Goal: Task Accomplishment & Management: Manage account settings

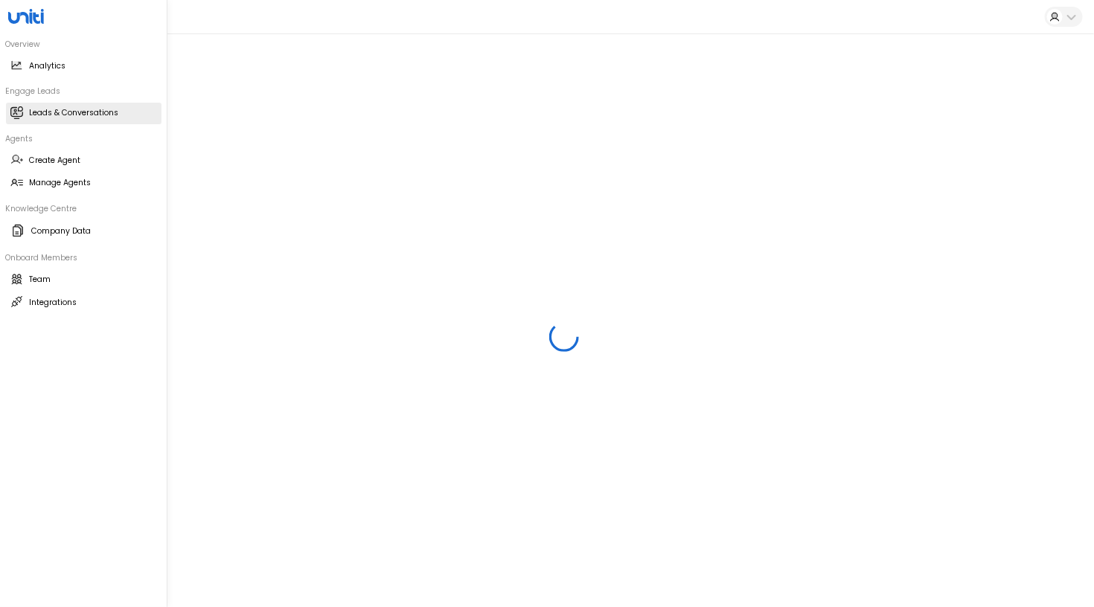
click at [51, 118] on h2 "Leads & Conversations" at bounding box center [74, 113] width 89 height 12
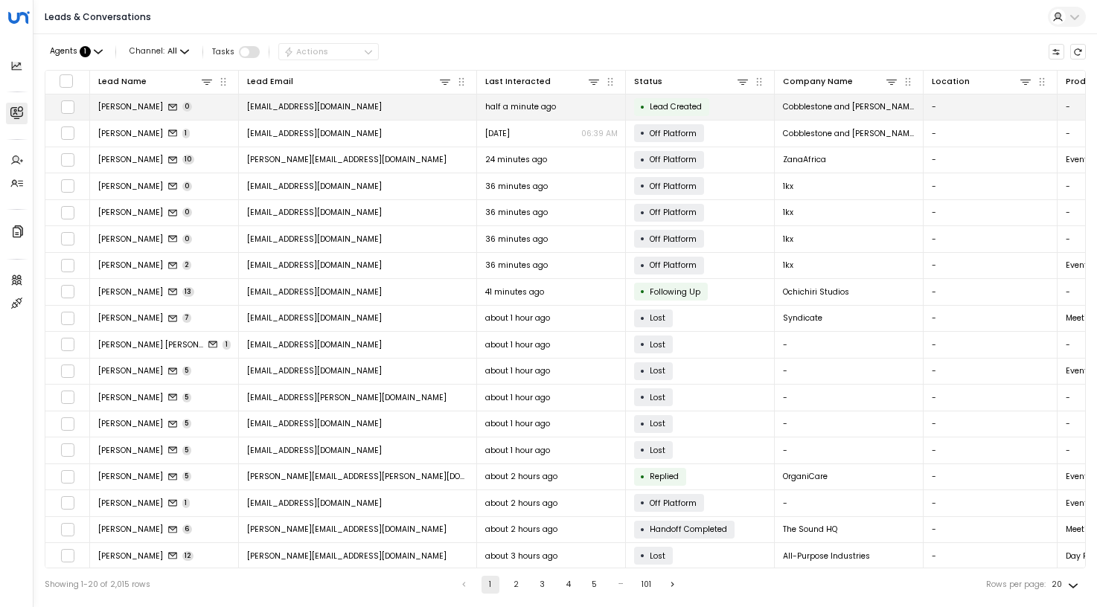
click at [148, 105] on span "Kimberli Davino" at bounding box center [130, 106] width 65 height 11
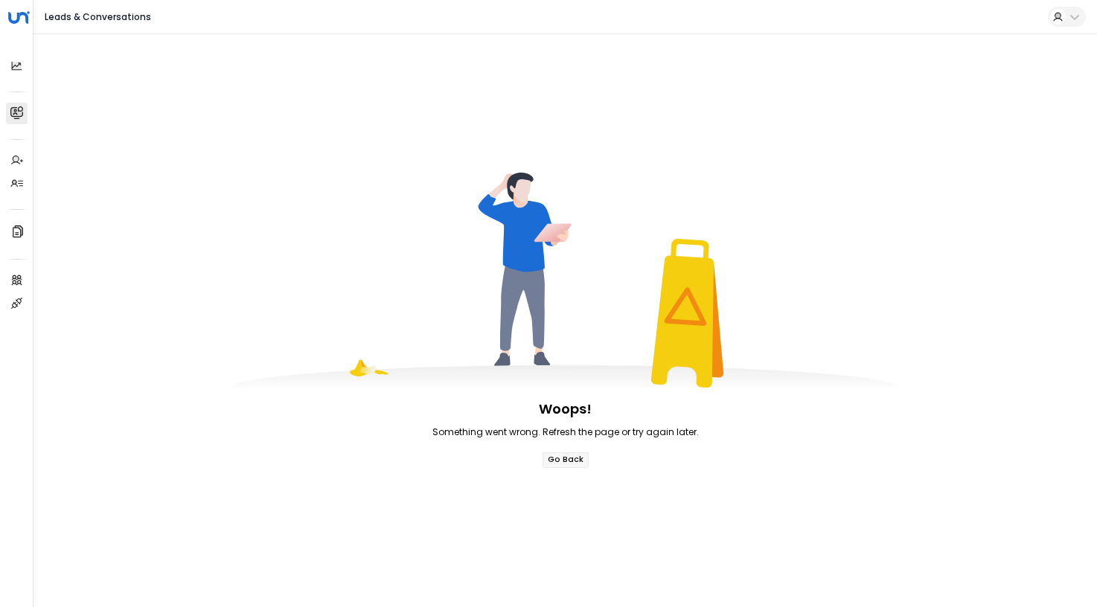
click at [581, 459] on button "Go Back" at bounding box center [566, 461] width 46 height 16
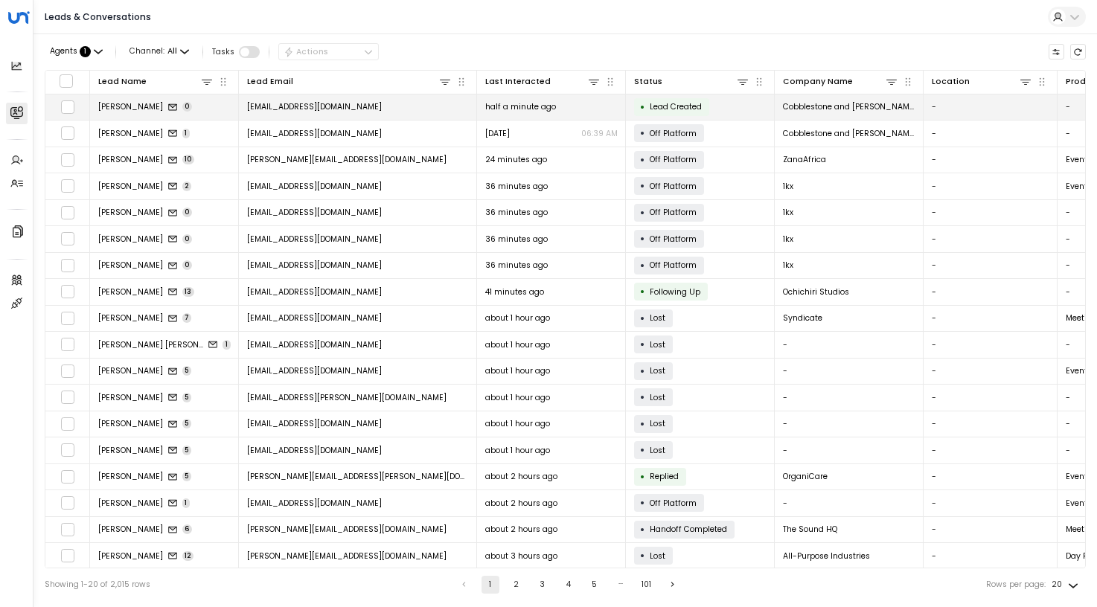
click at [304, 106] on span "cobblestoneandmoss@gmail.com" at bounding box center [314, 106] width 135 height 11
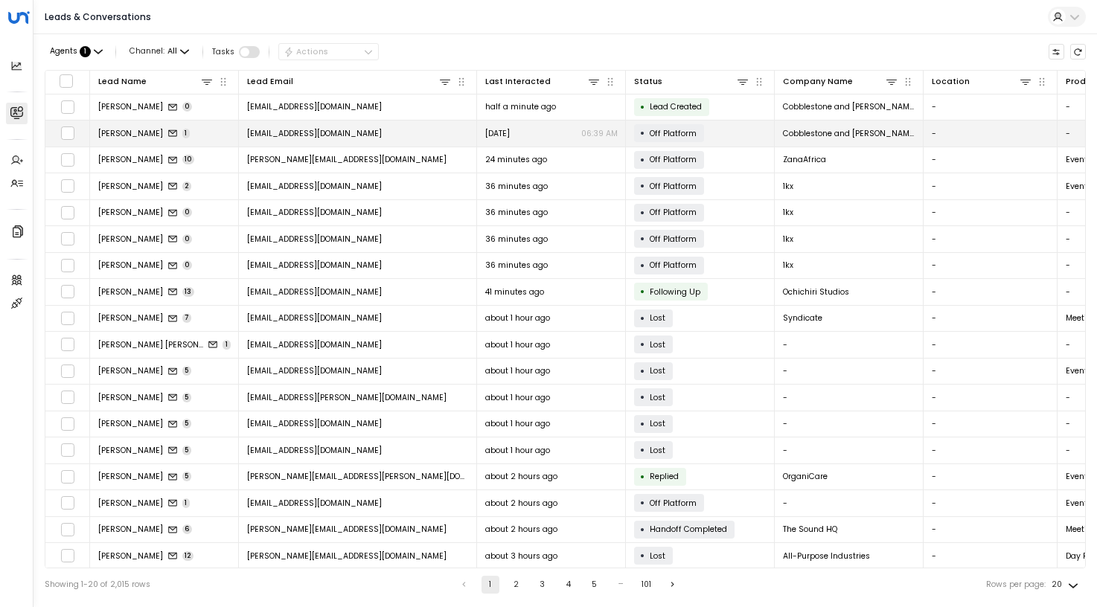
click at [415, 129] on td "cobblestoneandmoss@gmail.com" at bounding box center [358, 134] width 238 height 26
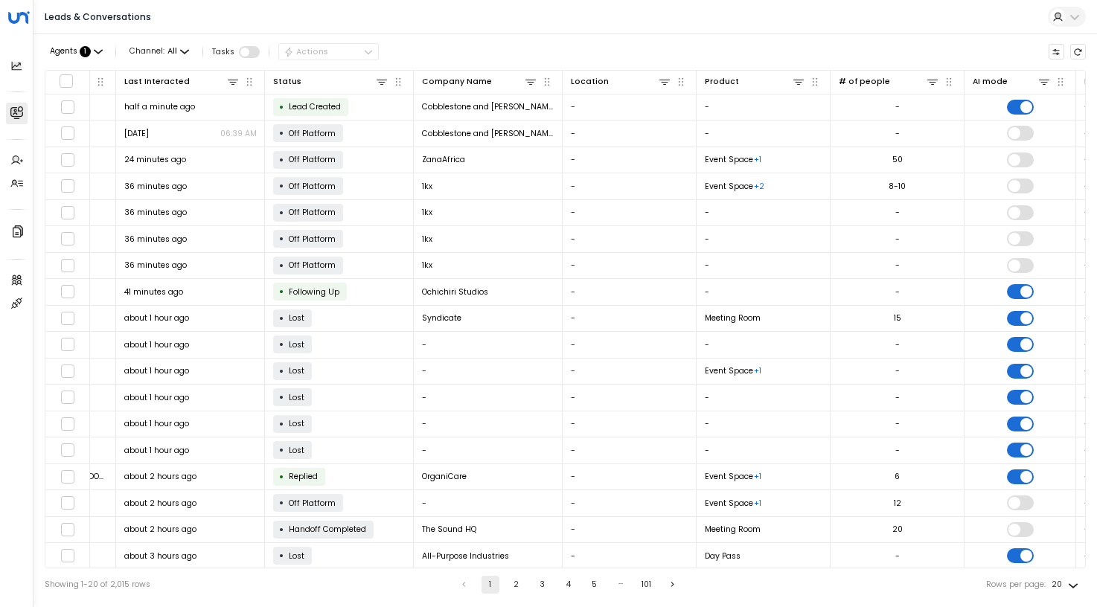
scroll to position [0, 360]
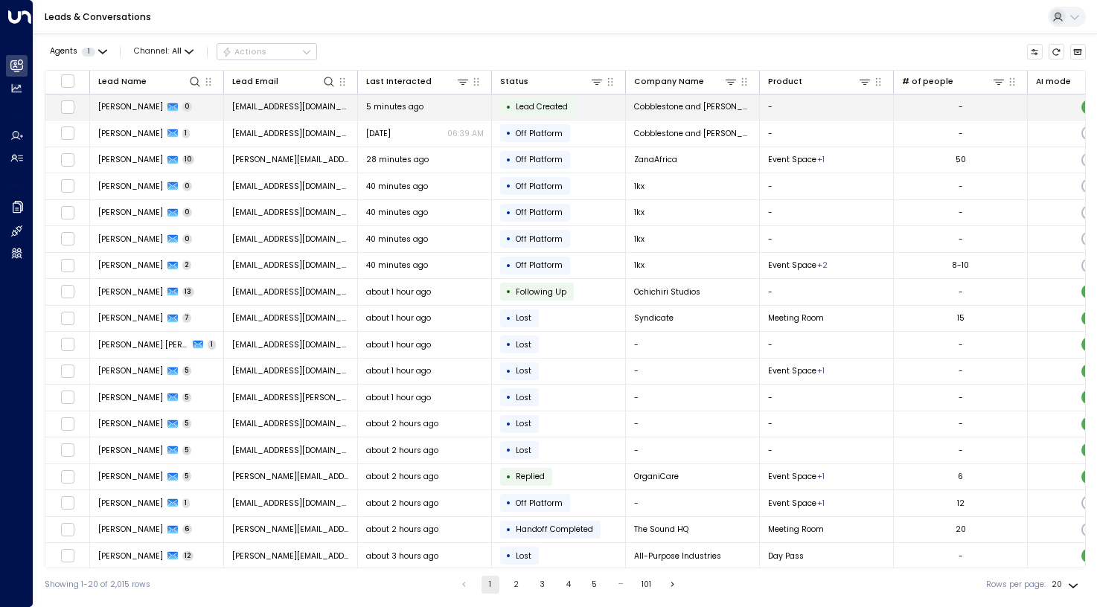
click at [137, 106] on span "Kimberli Davino" at bounding box center [130, 106] width 65 height 11
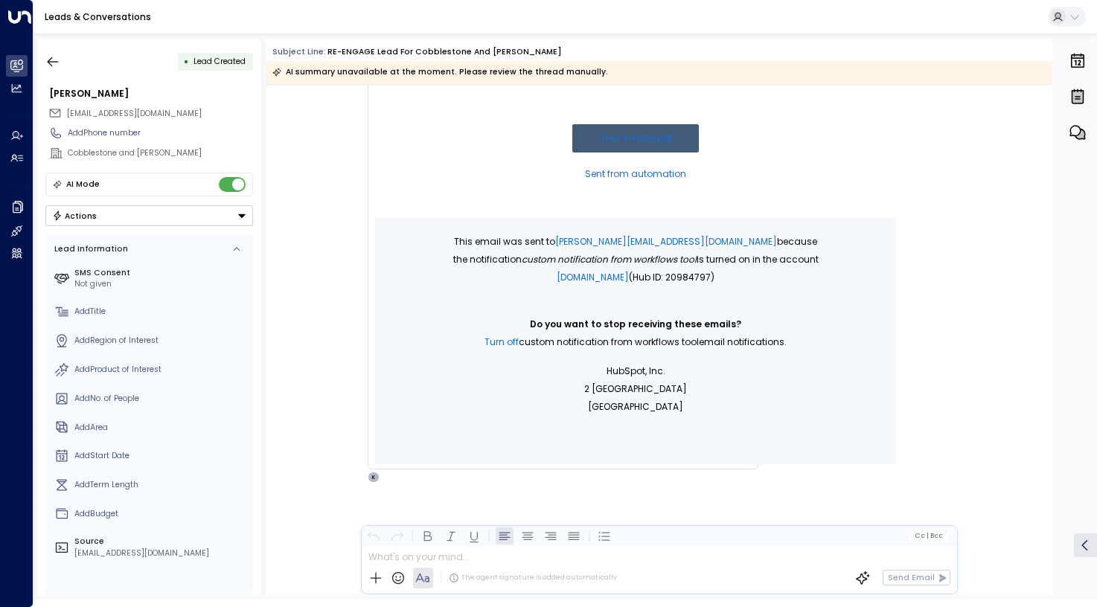
scroll to position [662, 0]
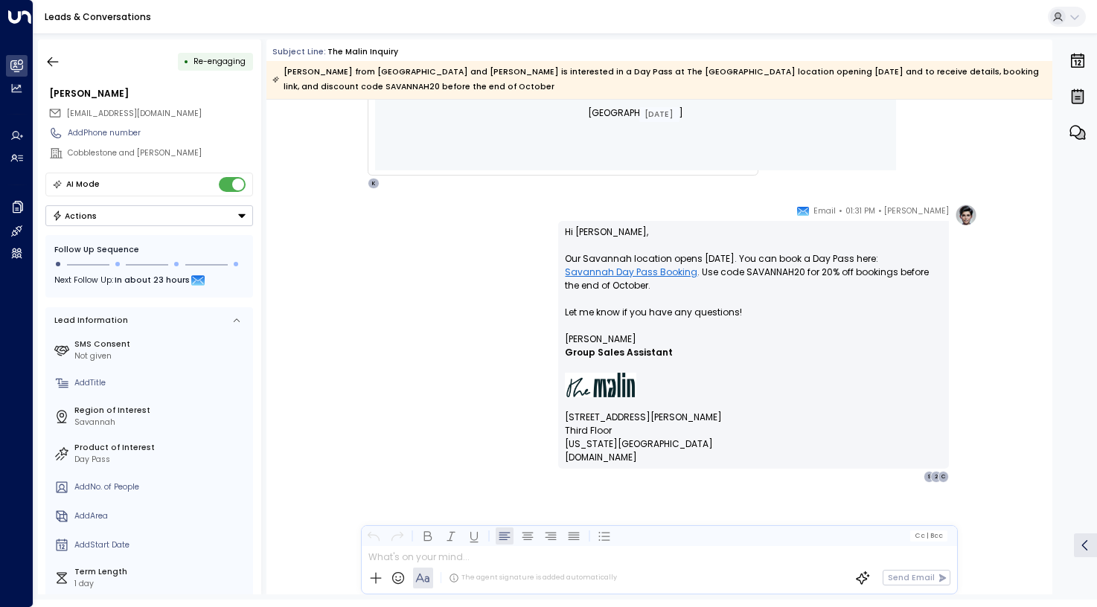
scroll to position [677, 0]
click at [45, 62] on button "button" at bounding box center [52, 61] width 27 height 27
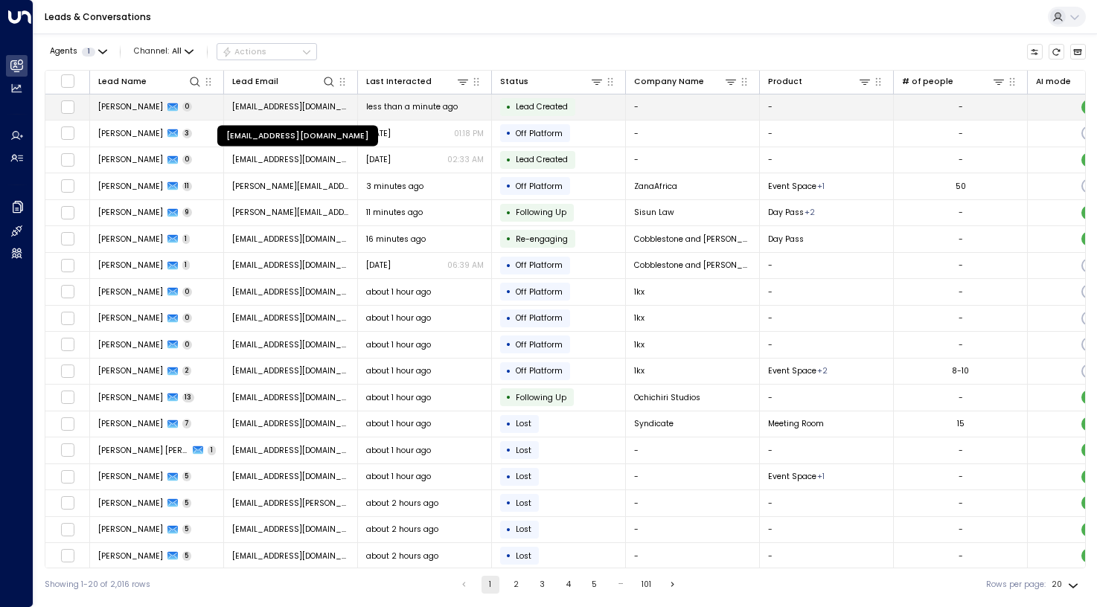
click at [294, 105] on span "bianca.el.alexandre@gmail.com" at bounding box center [291, 106] width 118 height 11
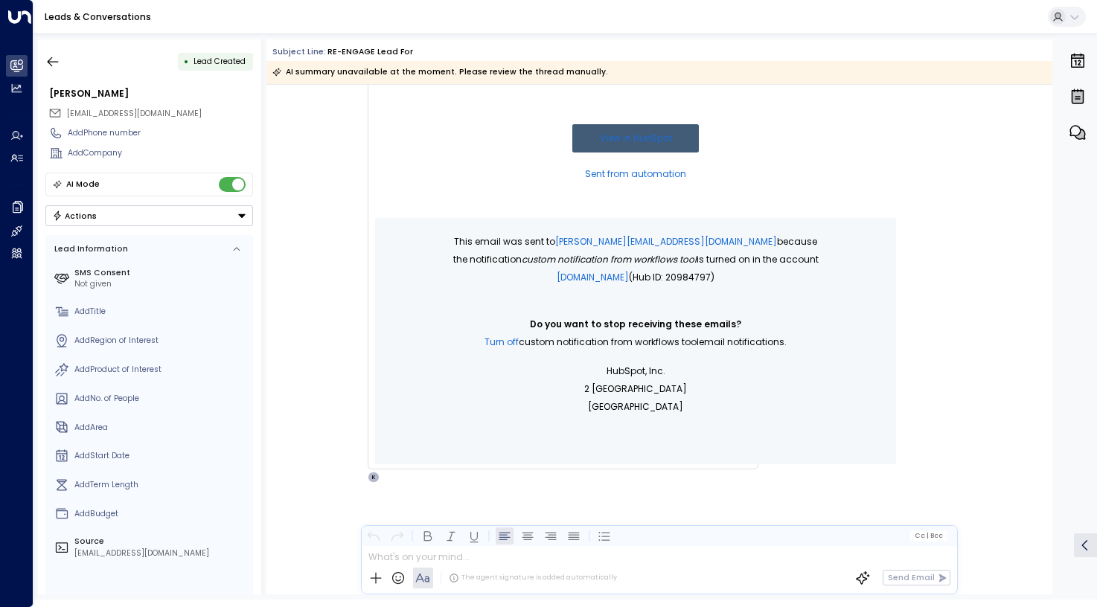
scroll to position [395, 0]
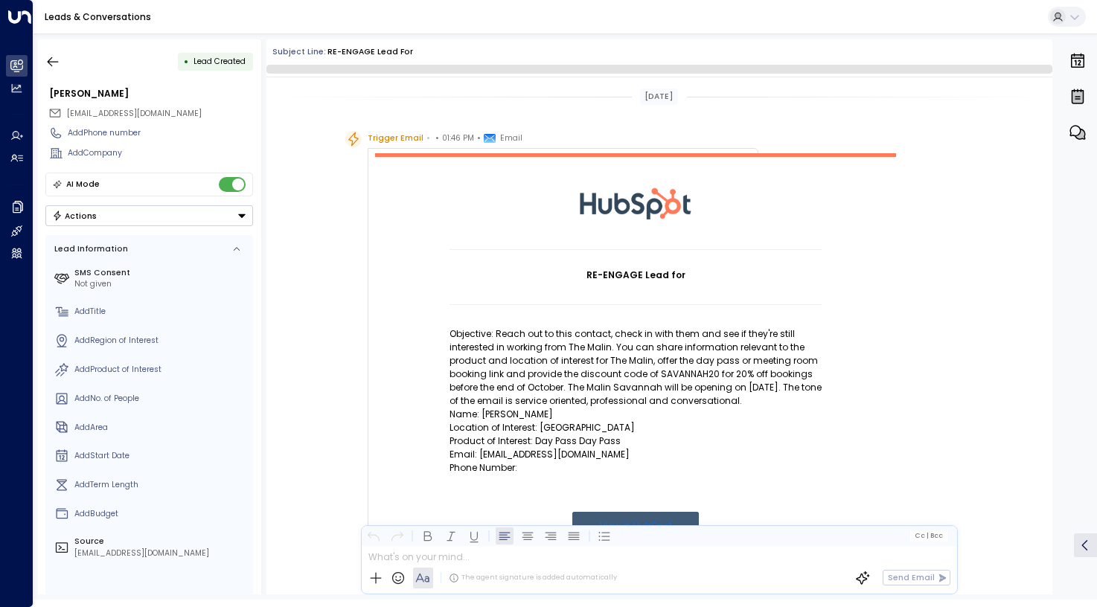
scroll to position [388, 0]
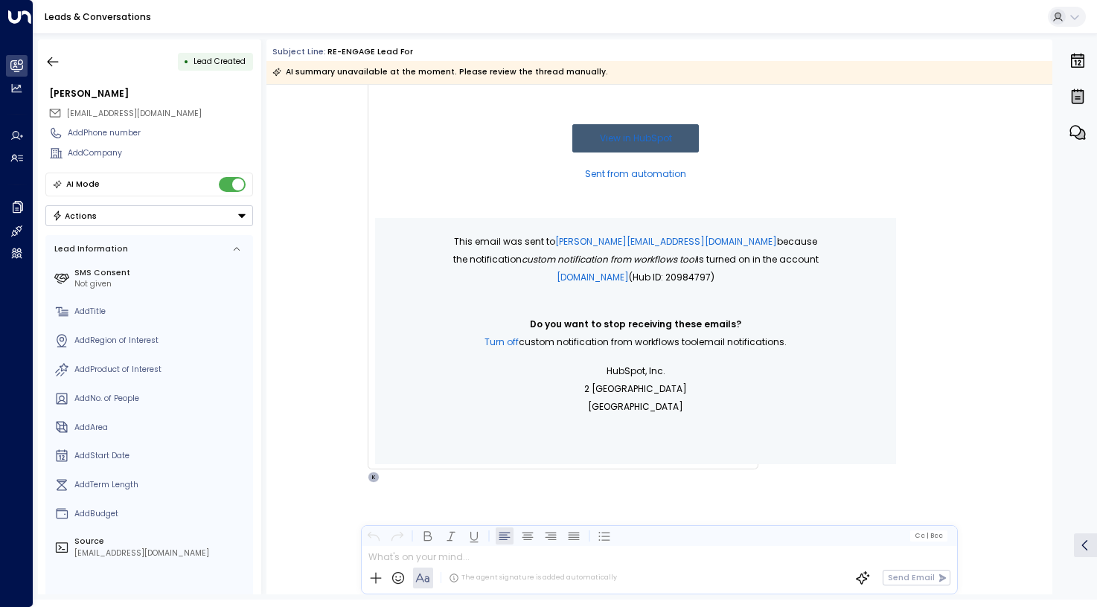
scroll to position [396, 0]
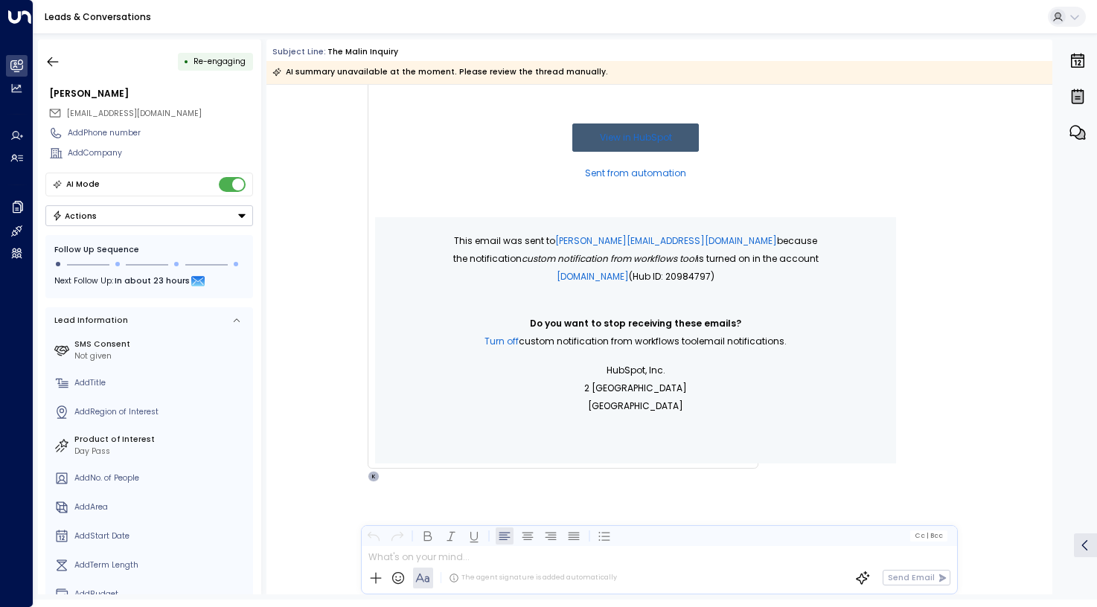
scroll to position [703, 0]
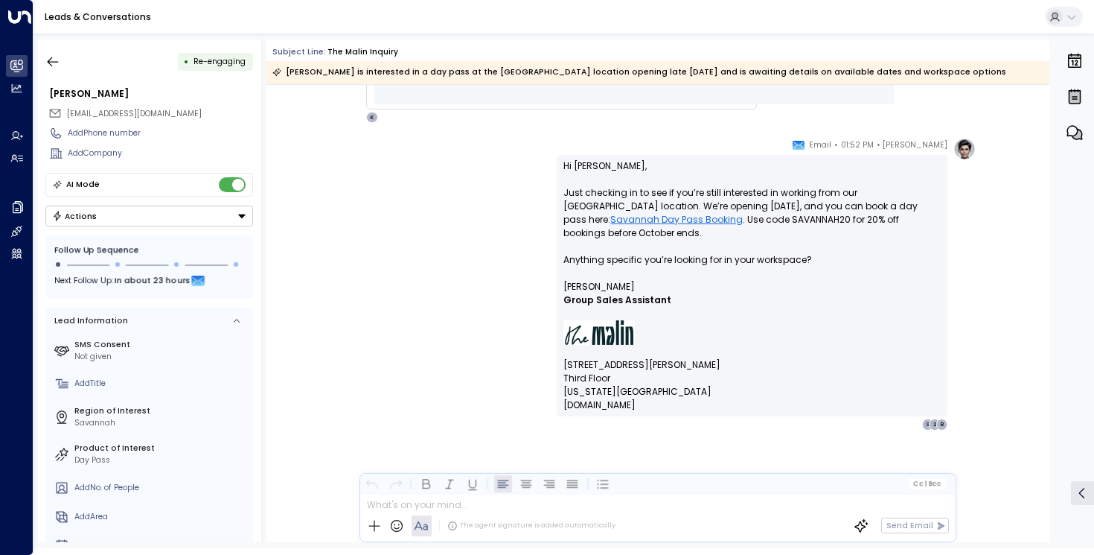
scroll to position [756, 0]
